Goal: Task Accomplishment & Management: Complete application form

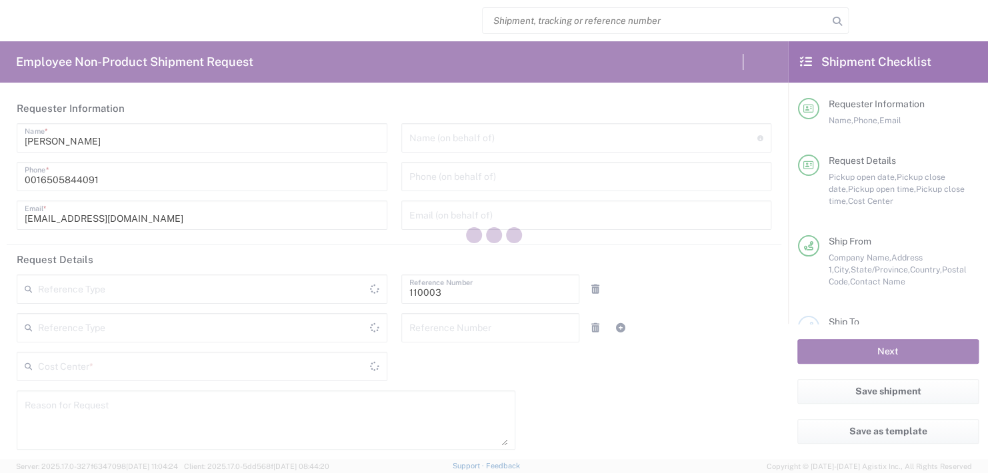
type input "[GEOGRAPHIC_DATA]"
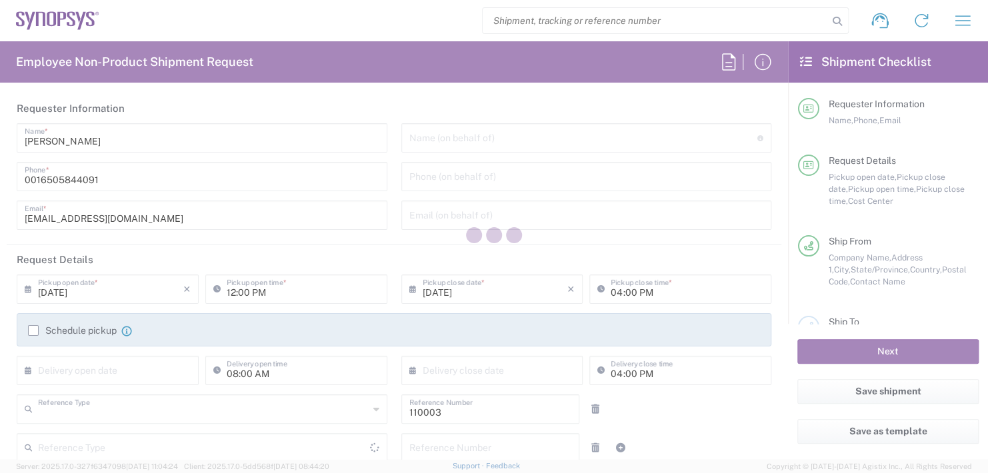
type input "Department"
type input "US01, FAC, MV/SV Fac 110003"
type input "[US_STATE]"
type input "Delivered at Place"
type input "[GEOGRAPHIC_DATA]"
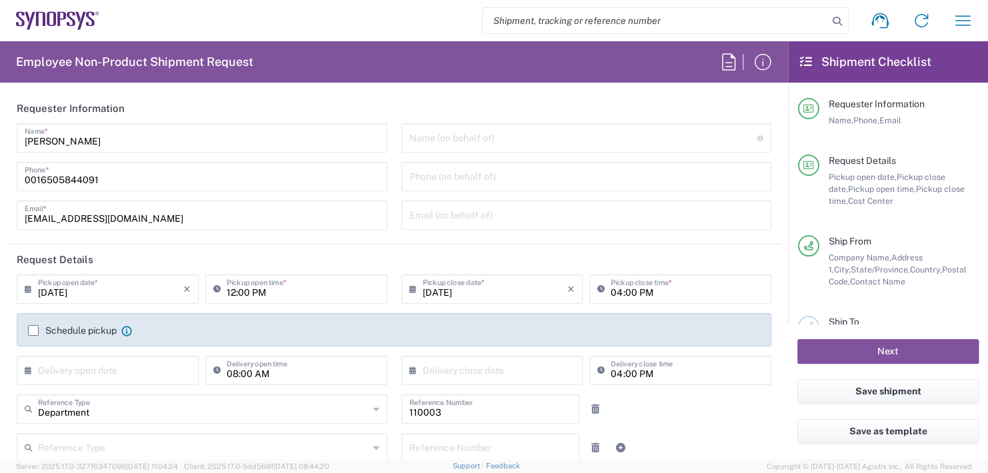
click at [441, 134] on input "text" at bounding box center [583, 136] width 349 height 23
type input "Headquarters USSV"
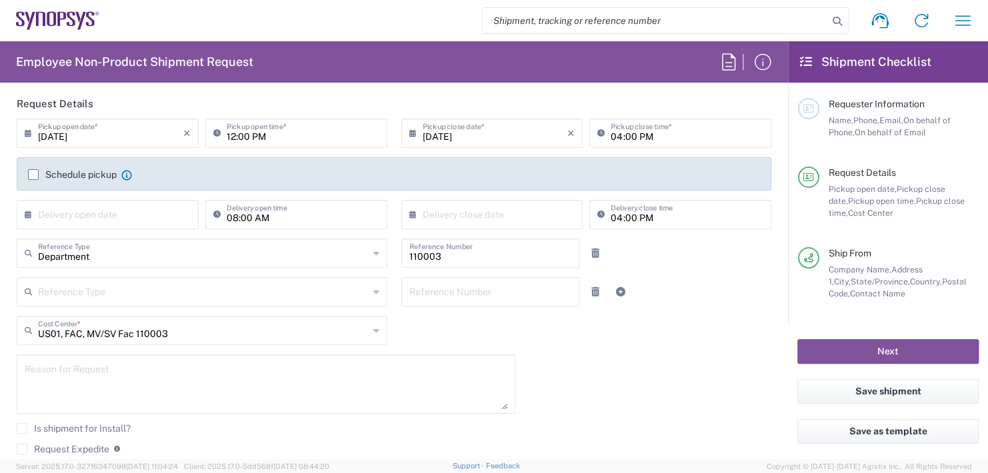
scroll to position [133, 0]
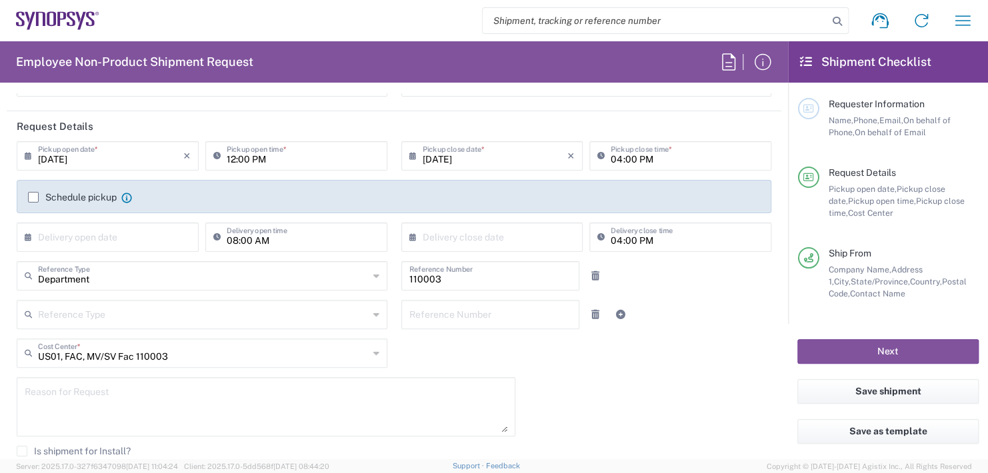
type input "Boba [PERSON_NAME]"
click at [285, 165] on input "12:00 PM" at bounding box center [303, 154] width 153 height 23
click at [271, 148] on input "12:00 PM" at bounding box center [303, 154] width 153 height 23
type input "1"
type input "02:30 PM"
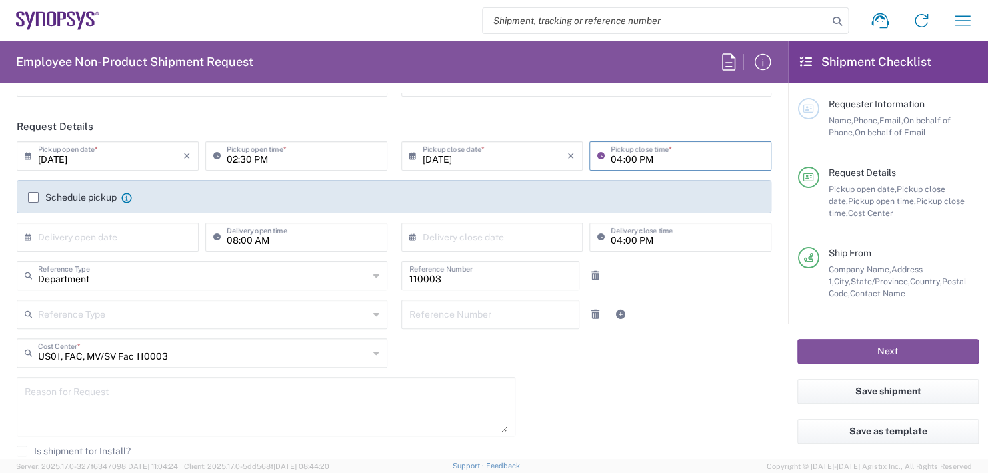
click at [645, 155] on input "04:00 PM" at bounding box center [687, 154] width 153 height 23
click at [645, 155] on input ":00 PM" at bounding box center [687, 154] width 153 height 23
type input ":"
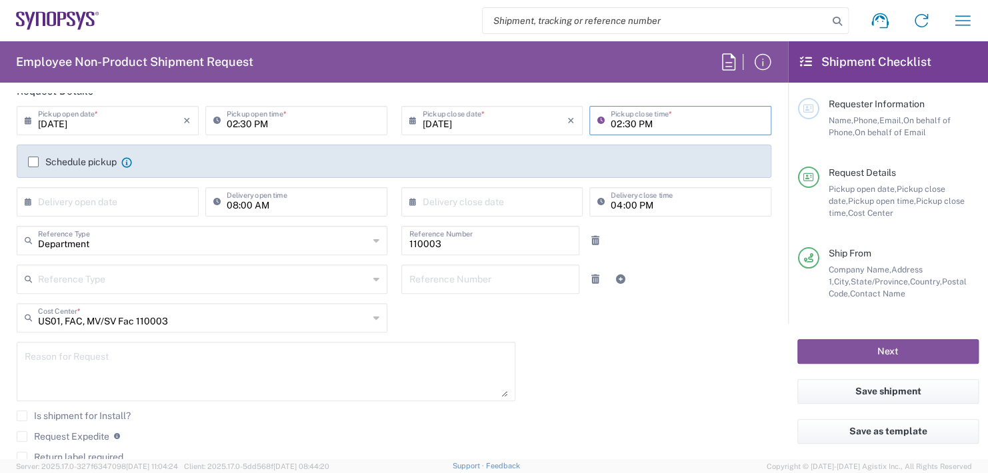
scroll to position [200, 0]
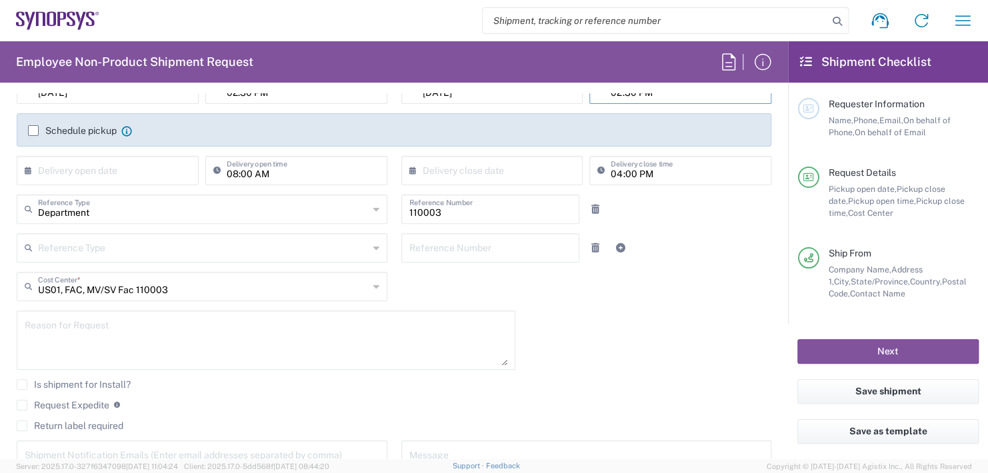
type input "02:30 PM"
click at [99, 172] on input "text" at bounding box center [110, 169] width 145 height 23
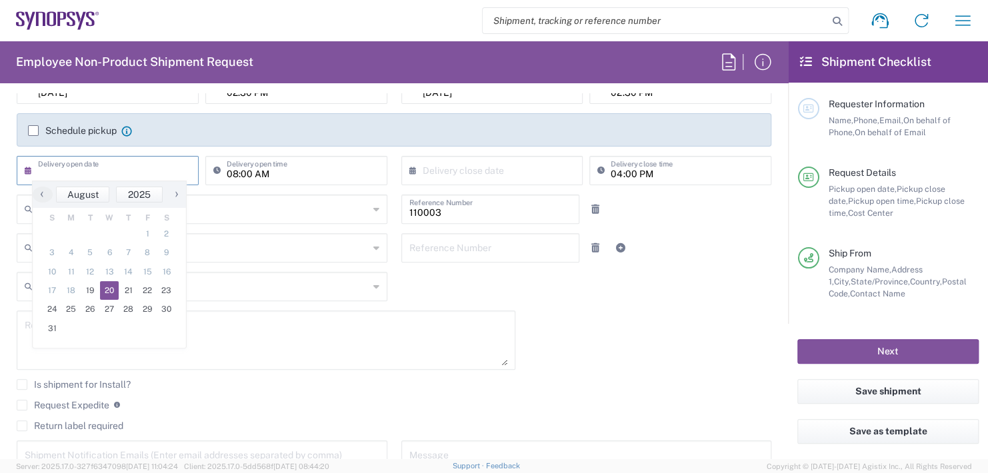
click at [110, 293] on span "20" at bounding box center [109, 290] width 19 height 19
type input "[DATE]"
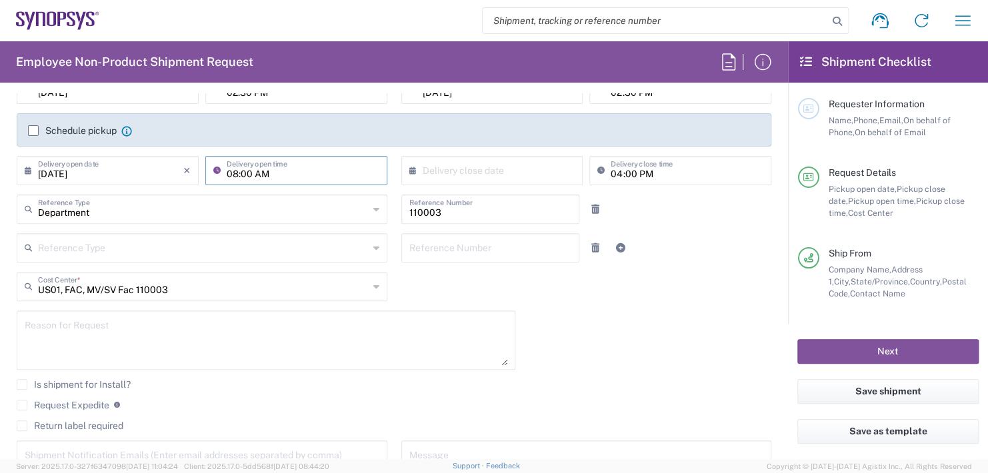
click at [292, 169] on input "08:00 AM" at bounding box center [303, 169] width 153 height 23
click at [267, 167] on input "08:00 AM" at bounding box center [303, 169] width 153 height 23
type input "0"
type input "11:00 AM"
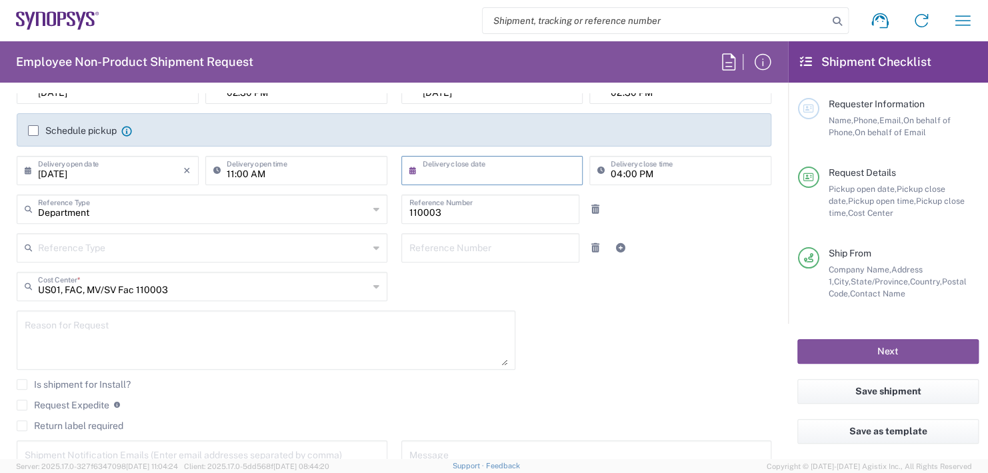
click at [449, 161] on input "text" at bounding box center [495, 169] width 145 height 23
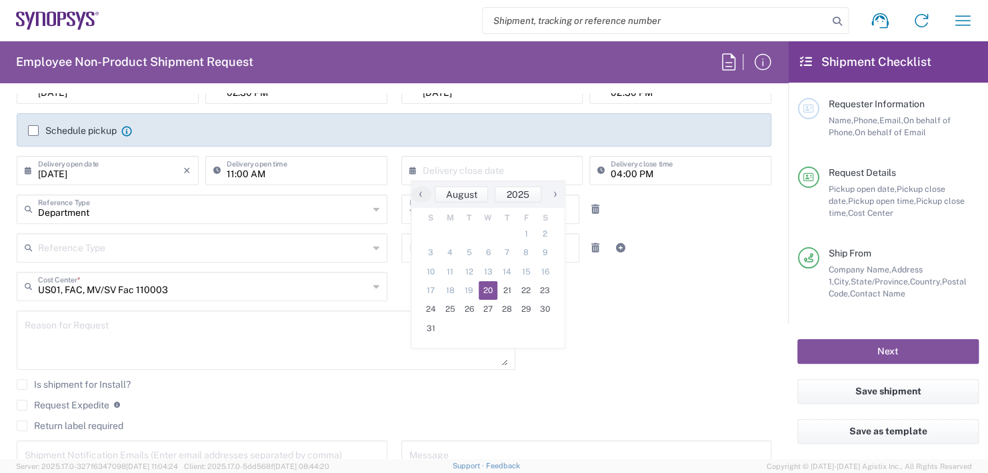
click at [491, 289] on span "20" at bounding box center [488, 290] width 19 height 19
type input "[DATE]"
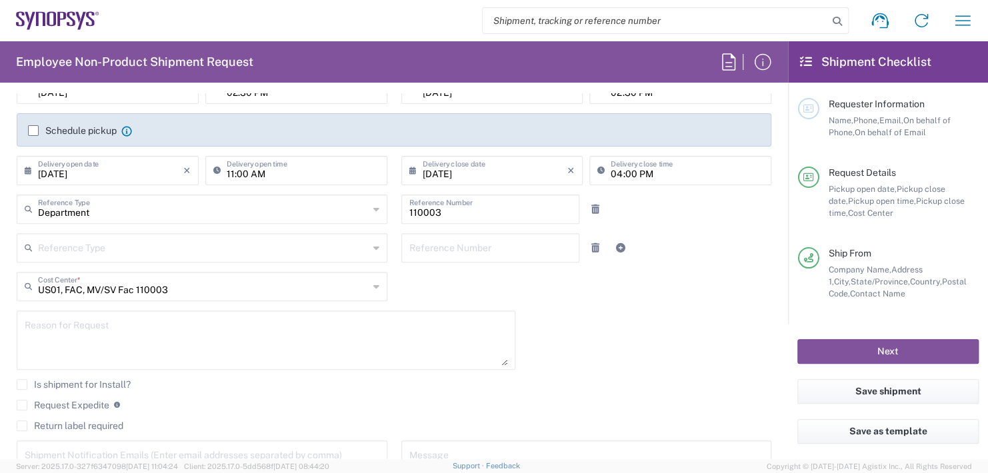
click at [653, 163] on input "04:00 PM" at bounding box center [687, 169] width 153 height 23
click at [651, 172] on input "04:00 PM" at bounding box center [687, 169] width 153 height 23
type input "0"
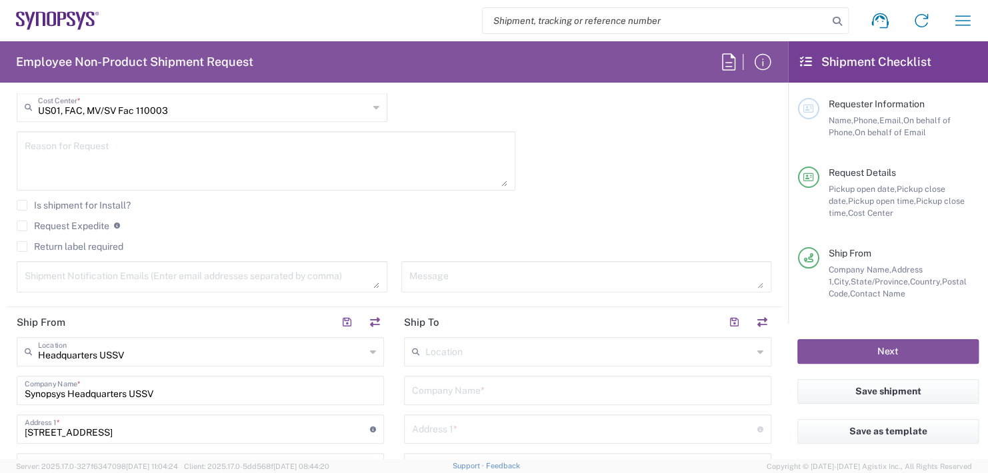
scroll to position [400, 0]
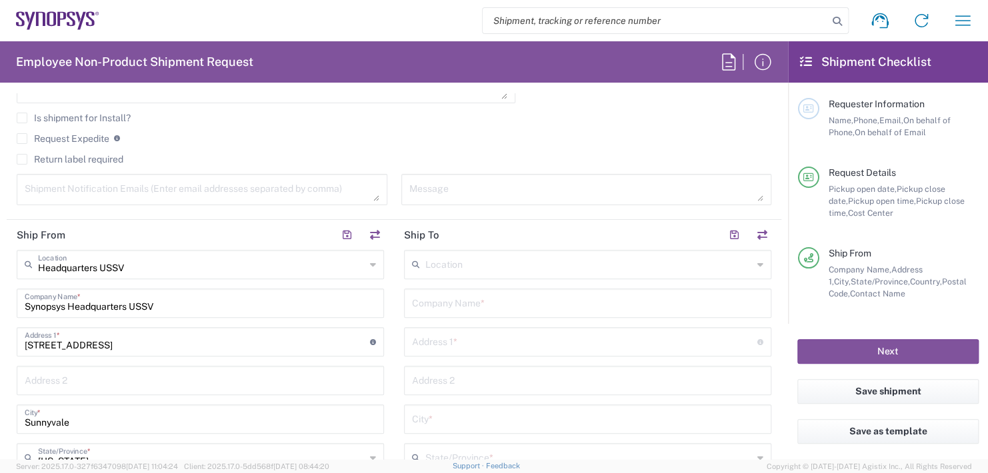
type input "11:00 AM"
click at [445, 301] on input "text" at bounding box center [587, 302] width 351 height 23
click at [464, 301] on input "[PERSON_NAME] Fargo bank lockbox" at bounding box center [587, 302] width 351 height 23
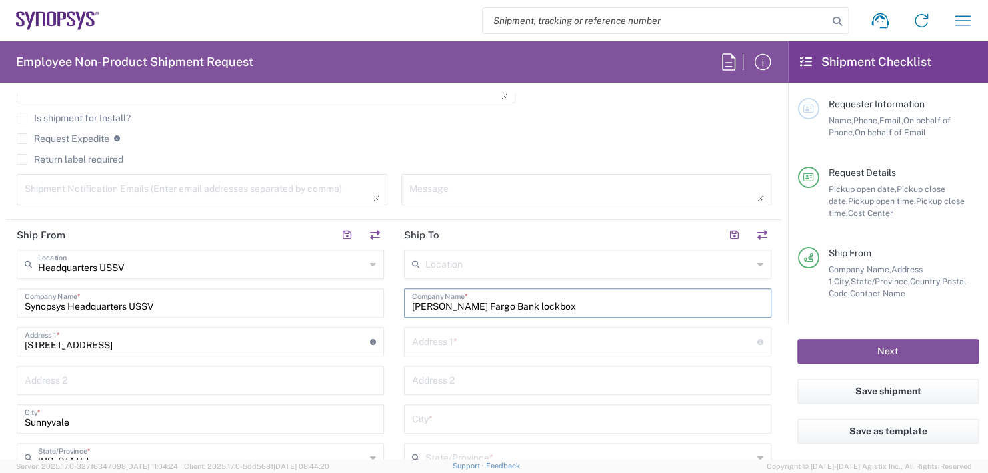
click at [487, 307] on input "[PERSON_NAME] Fargo Bank lockbox" at bounding box center [587, 302] width 351 height 23
type input "[PERSON_NAME] Fargo Bank Lockbox"
click at [440, 341] on input "text" at bounding box center [584, 340] width 345 height 23
type input "[STREET_ADDRESS]"
type input "Suite 302B"
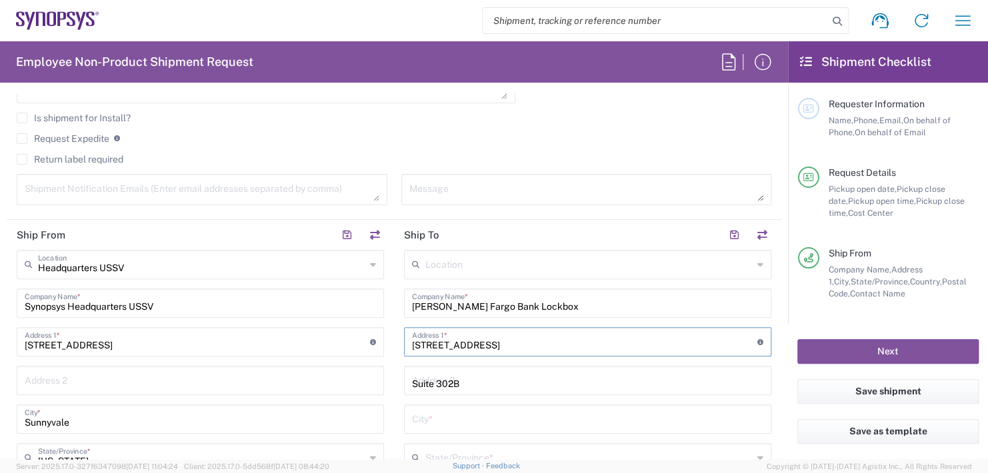
type input "El Monte,"
type input "[US_STATE]"
type input "91731"
type input "6265721196"
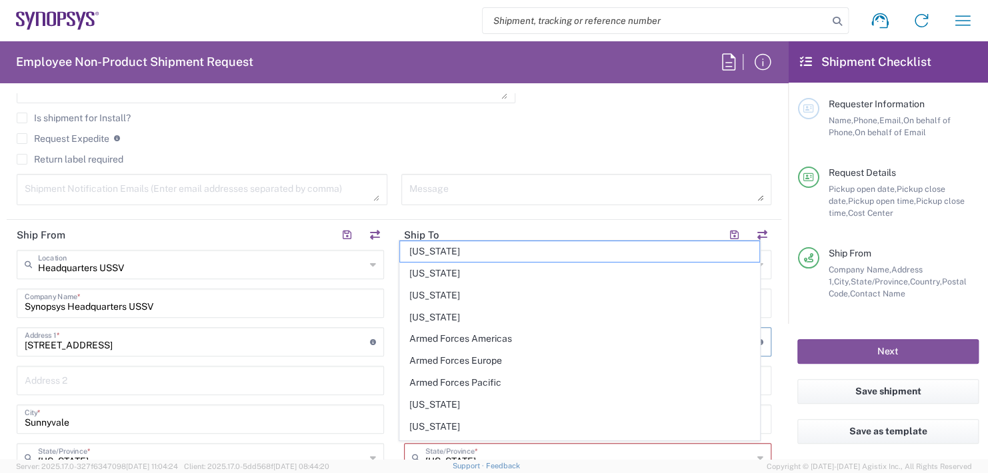
type input "1301 S Mopac Expy"
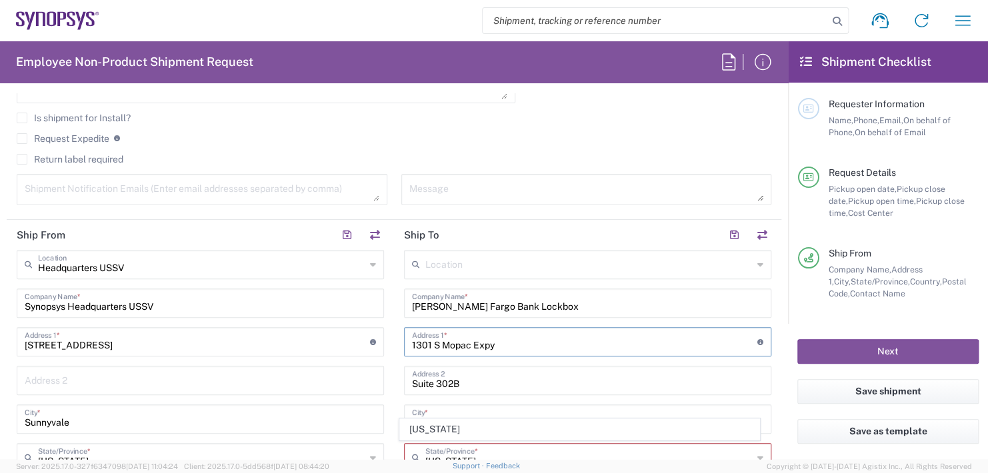
click at [764, 113] on div "Is shipment for Install? Request Expedite If expedite is checked you will be un…" at bounding box center [394, 143] width 769 height 61
drag, startPoint x: 507, startPoint y: 352, endPoint x: 508, endPoint y: 335, distance: 16.7
click at [507, 348] on div "1301 S Mopac Expy Address 1 * For cross streets use street names with '&' or 'a…" at bounding box center [587, 341] width 367 height 29
click at [508, 335] on input "1301 S Mopac Expy" at bounding box center [584, 340] width 345 height 23
drag, startPoint x: 498, startPoint y: 342, endPoint x: 294, endPoint y: 347, distance: 204.1
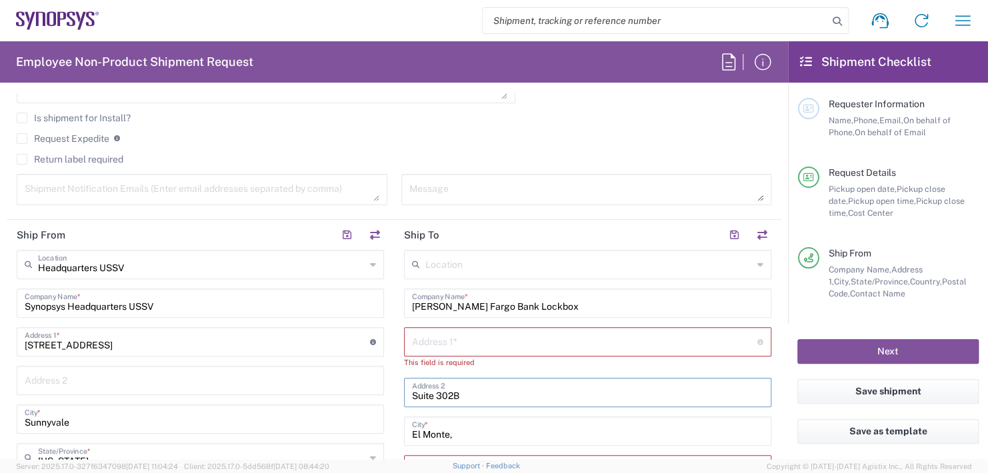
drag, startPoint x: 468, startPoint y: 385, endPoint x: 271, endPoint y: 388, distance: 196.7
click at [443, 337] on input "text" at bounding box center [584, 340] width 345 height 23
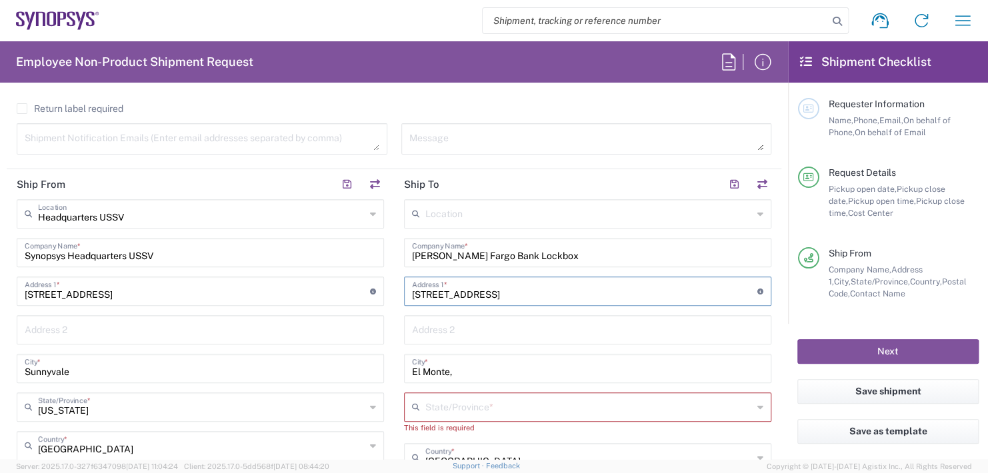
scroll to position [612, 0]
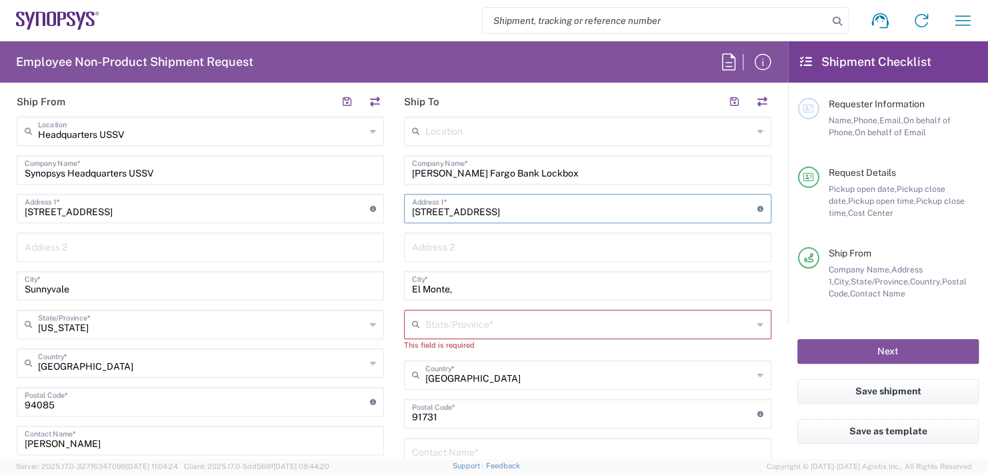
type input "[STREET_ADDRESS]"
click at [444, 325] on input "text" at bounding box center [588, 323] width 327 height 23
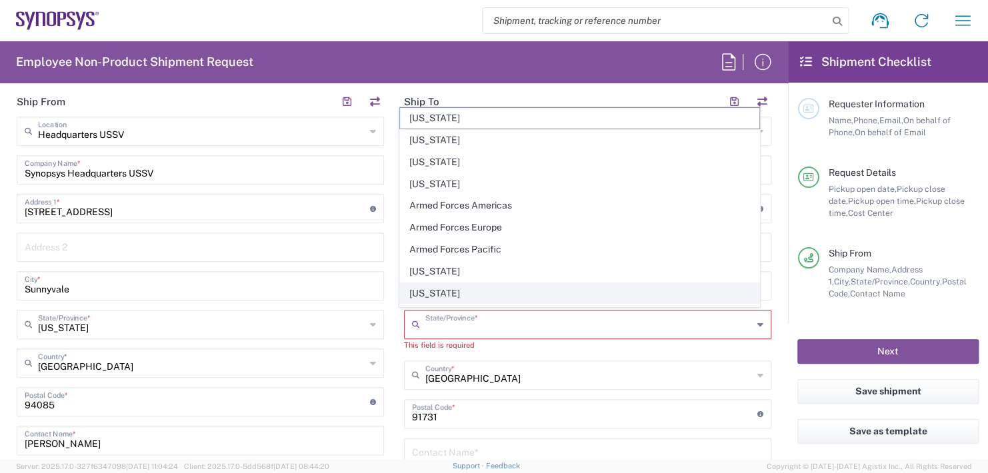
type input "[US_STATE]"
type input "[EMAIL_ADDRESS][DOMAIN_NAME]"
type input "Suite 302B"
type input "[EMAIL_ADDRESS][DOMAIN_NAME]"
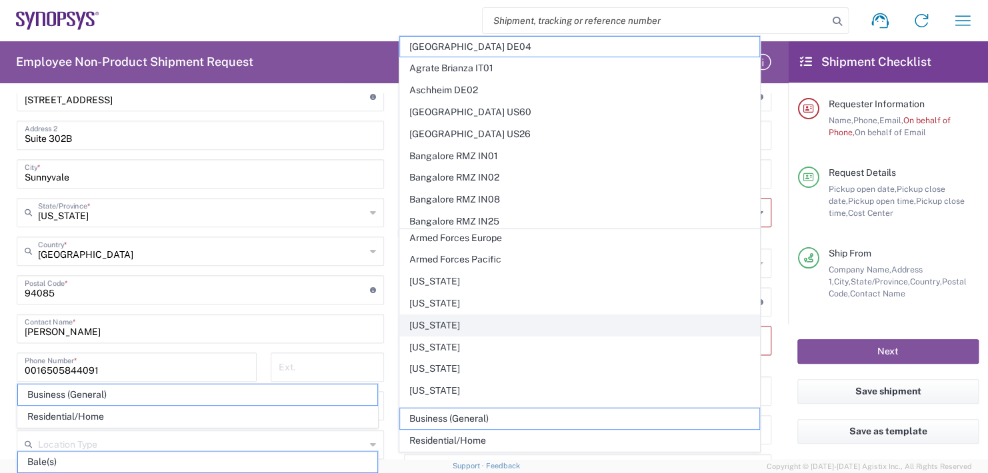
scroll to position [133, 0]
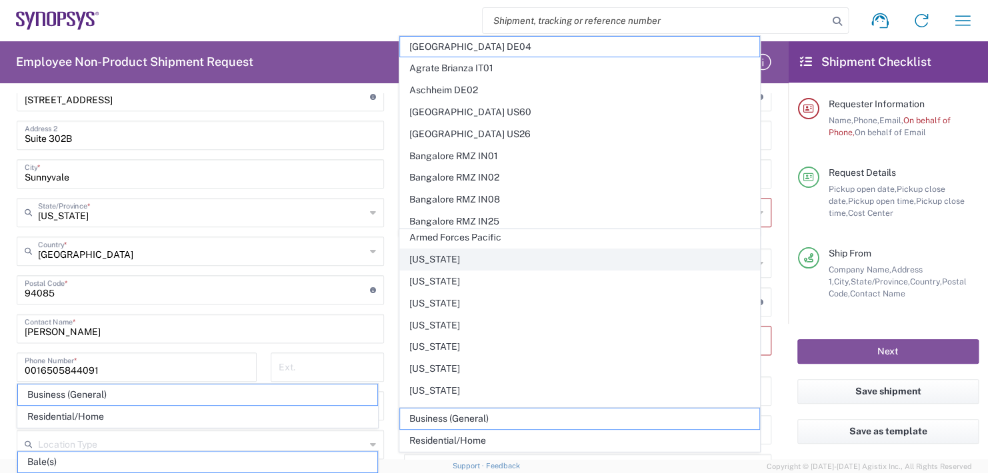
click at [435, 255] on span "[US_STATE]" at bounding box center [579, 259] width 359 height 21
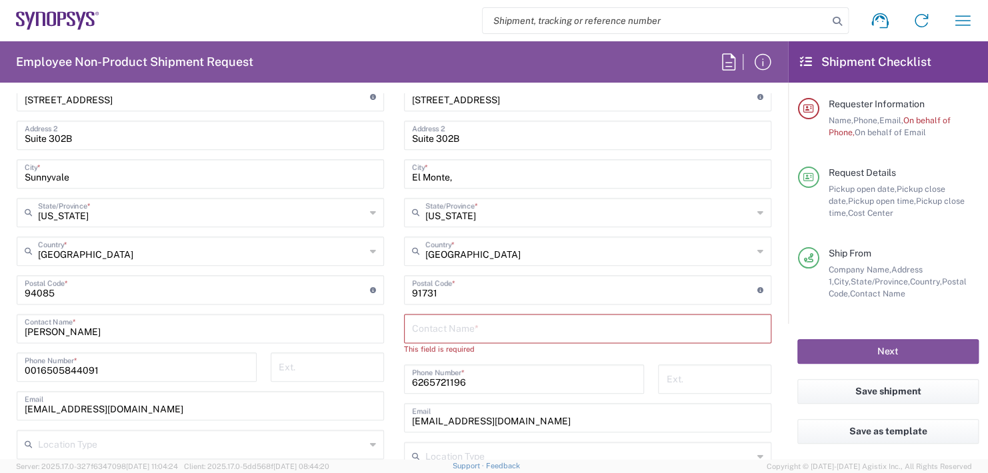
scroll to position [669, 0]
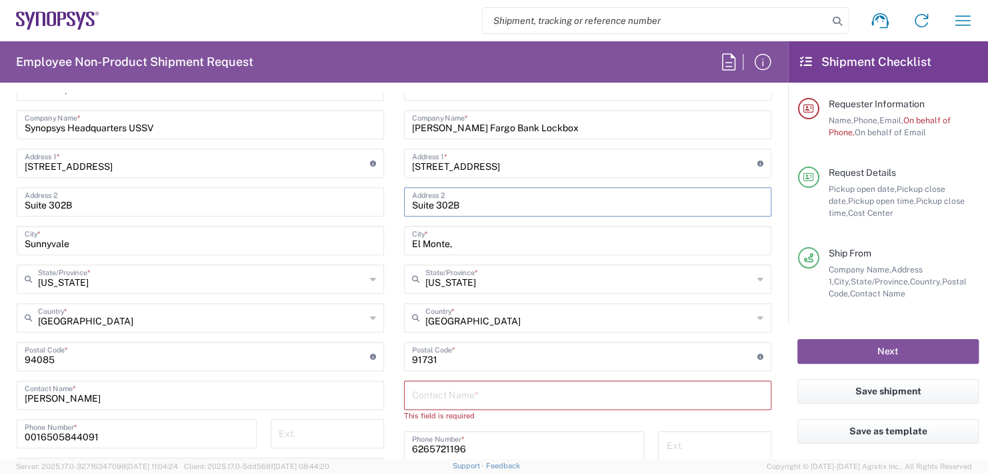
drag, startPoint x: 465, startPoint y: 205, endPoint x: 342, endPoint y: 194, distance: 123.9
click at [352, 193] on div "Ship From Headquarters USSV Location Headquarters [GEOGRAPHIC_DATA] Agrate Bria…" at bounding box center [394, 344] width 775 height 607
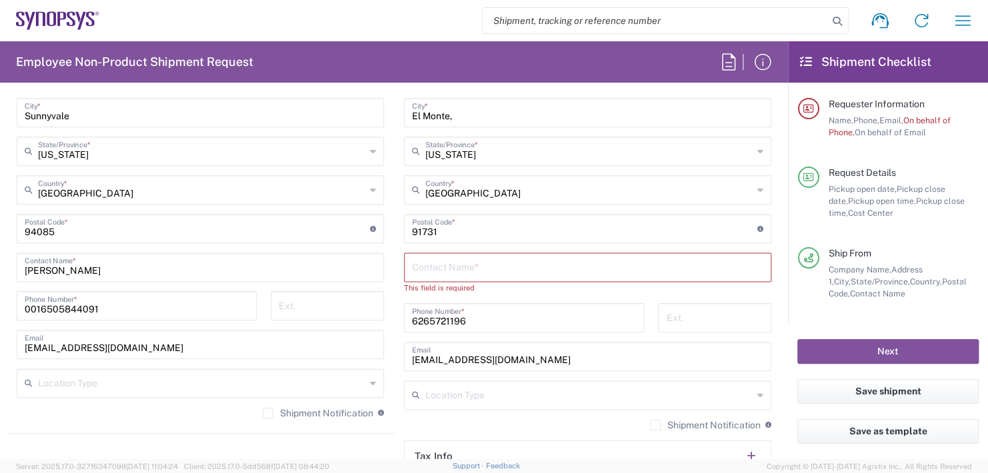
scroll to position [803, 0]
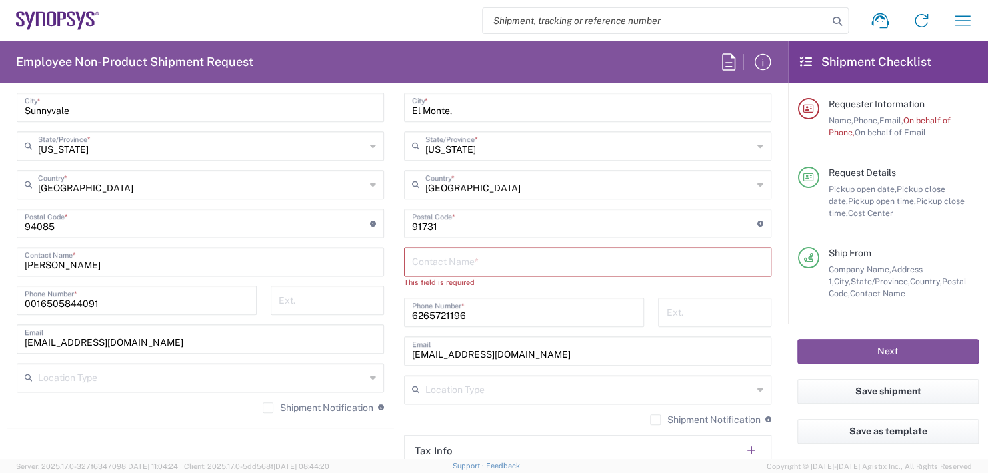
click at [448, 259] on input "text" at bounding box center [587, 260] width 351 height 23
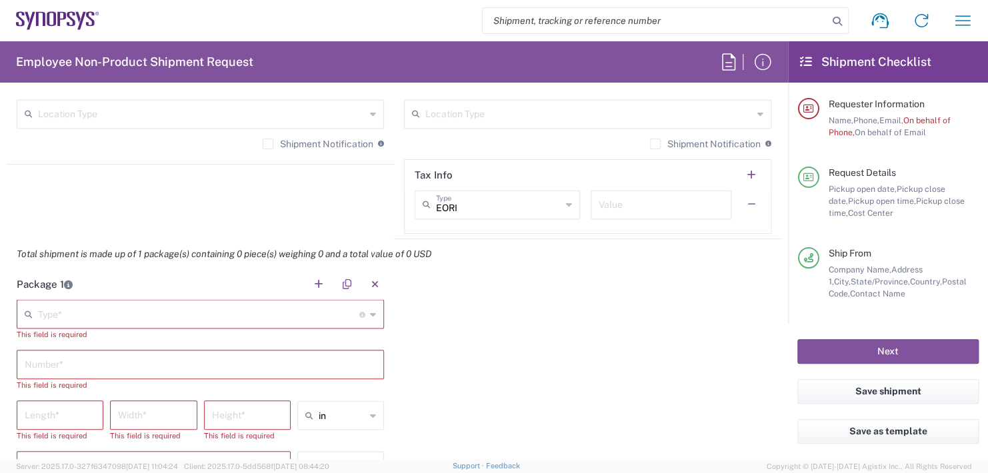
scroll to position [1069, 0]
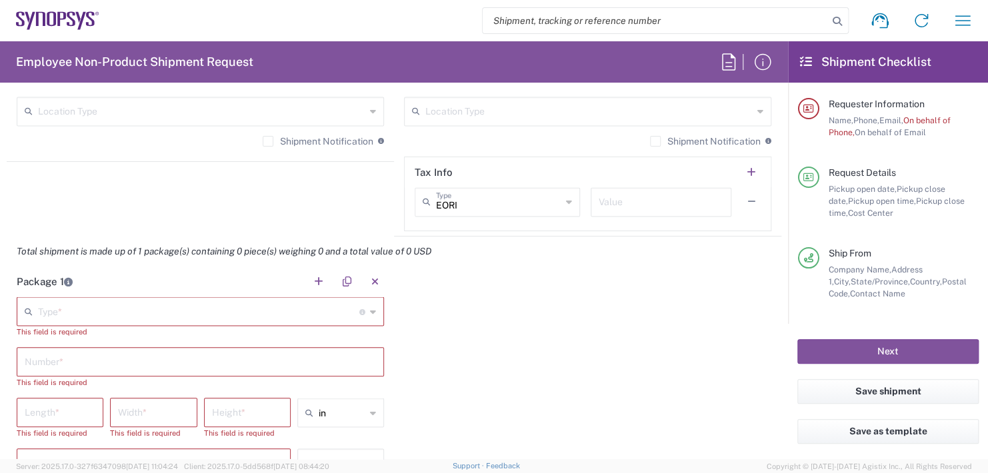
type input "Synopsys Inc., 3175612"
click at [63, 312] on input "text" at bounding box center [198, 310] width 321 height 23
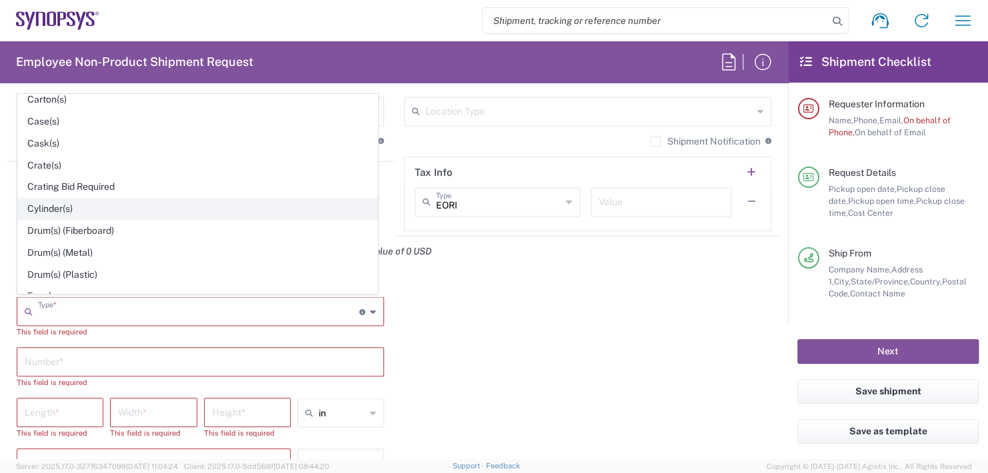
scroll to position [267, 0]
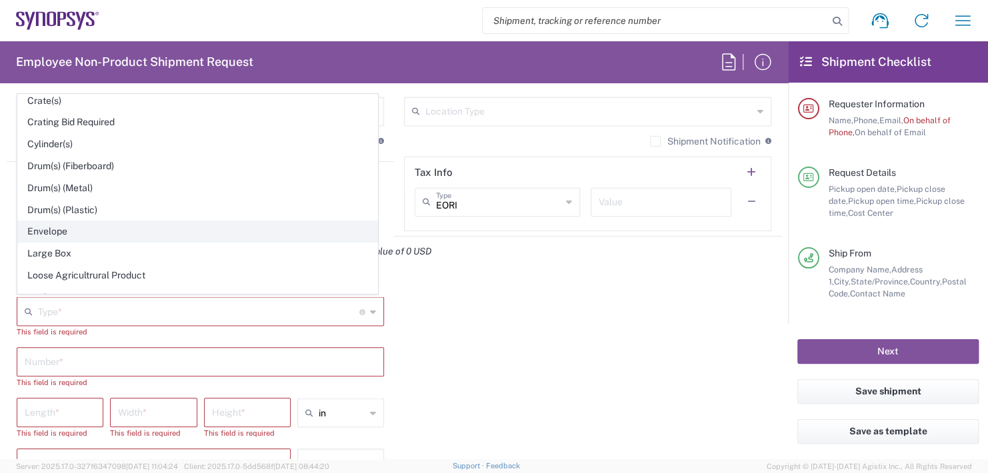
click at [47, 225] on span "Envelope" at bounding box center [197, 231] width 359 height 21
type input "Envelope"
type input "1"
type input "9.5"
type input "12.5"
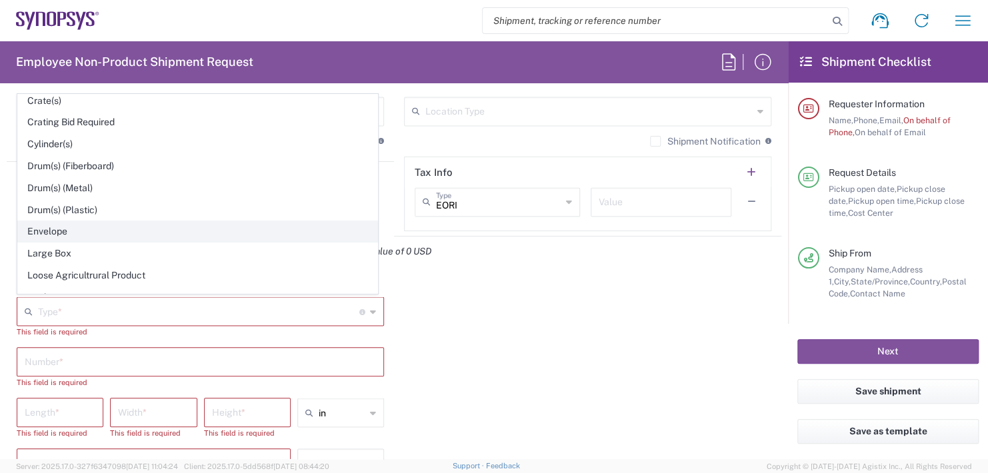
type input "0.25"
type input "1"
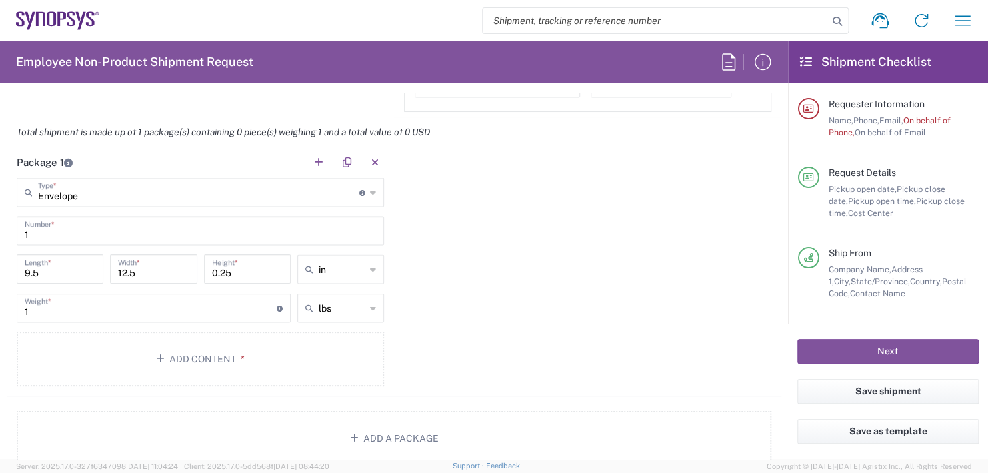
scroll to position [1269, 0]
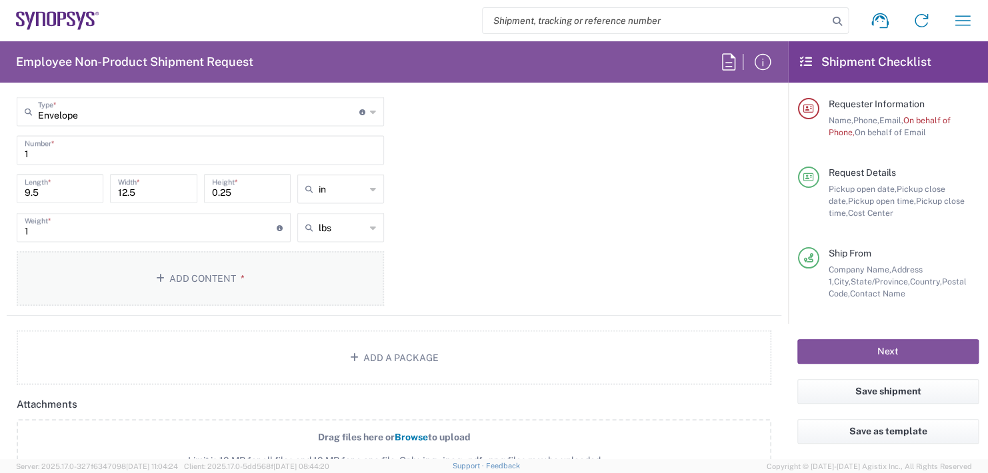
click at [182, 273] on button "Add Content *" at bounding box center [200, 278] width 367 height 55
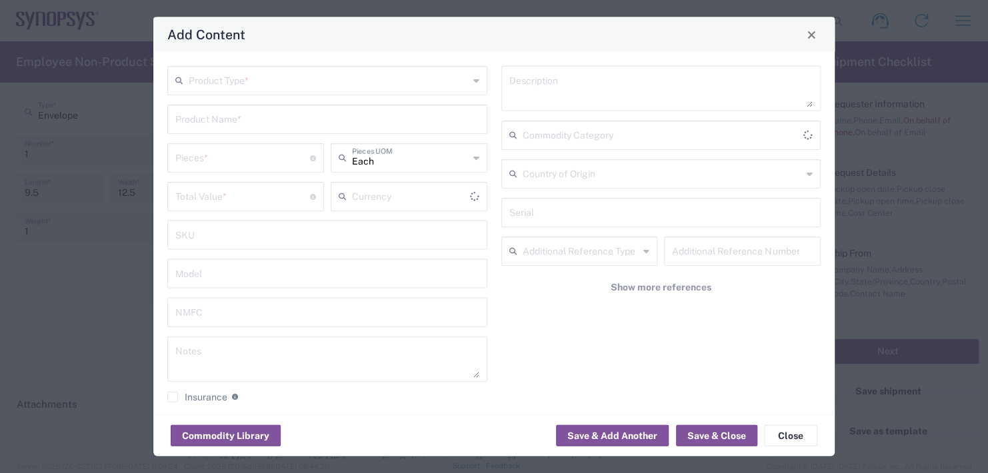
type input "US Dollar"
click at [210, 73] on input "text" at bounding box center [329, 79] width 280 height 23
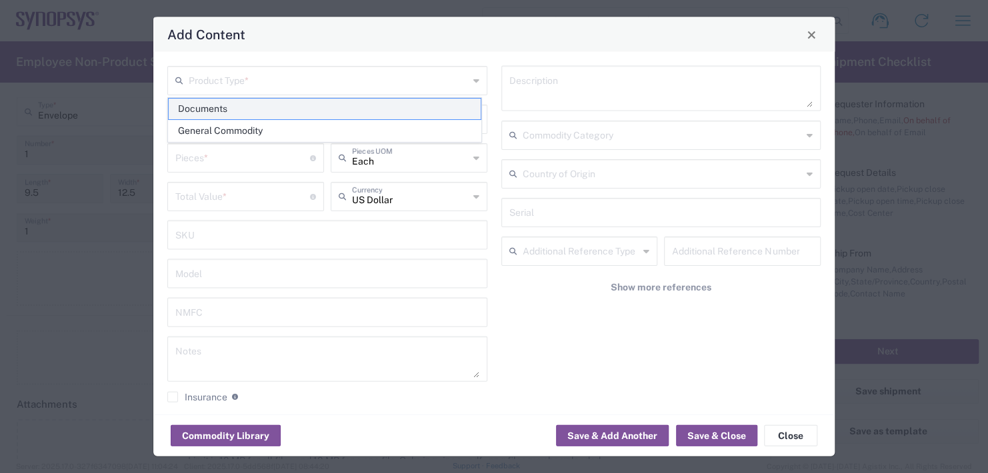
click at [214, 105] on span "Documents" at bounding box center [325, 109] width 312 height 21
type input "Documents"
type input "1"
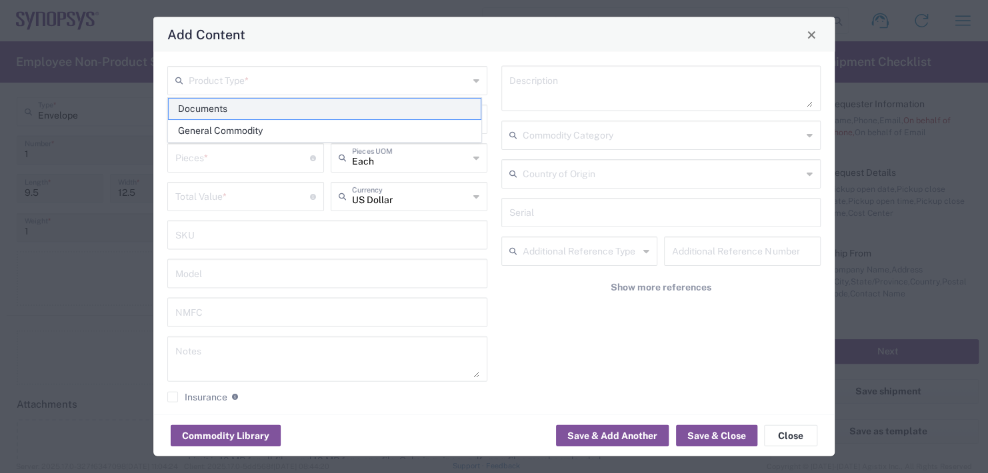
type textarea "Documents"
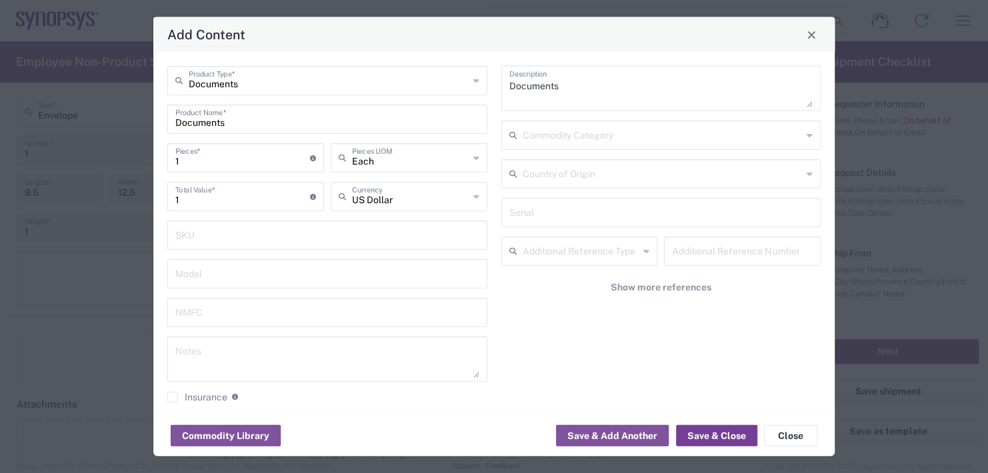
click at [715, 432] on button "Save & Close" at bounding box center [716, 435] width 81 height 21
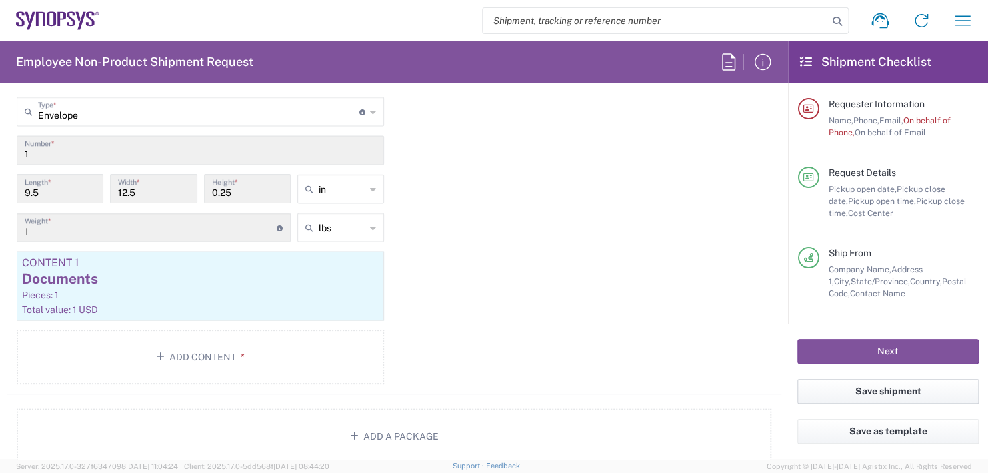
click at [859, 391] on button "Save shipment" at bounding box center [887, 391] width 181 height 25
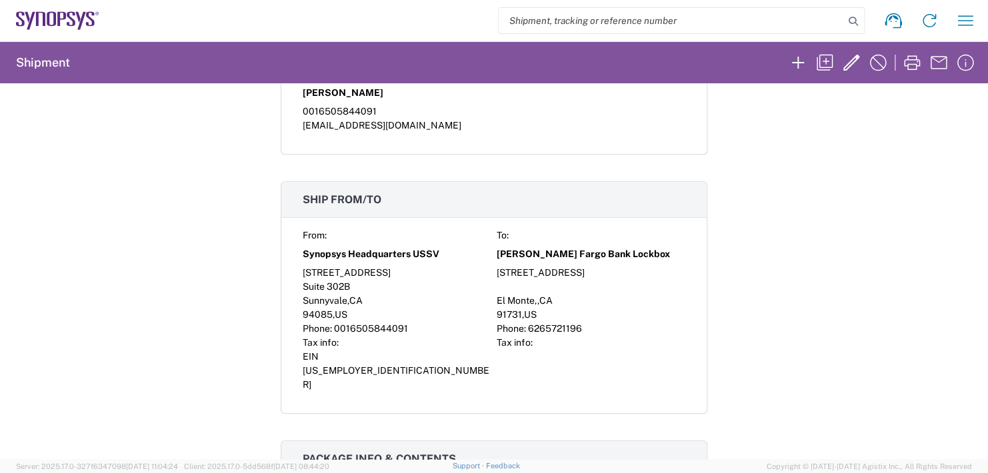
scroll to position [333, 0]
